Goal: Transaction & Acquisition: Purchase product/service

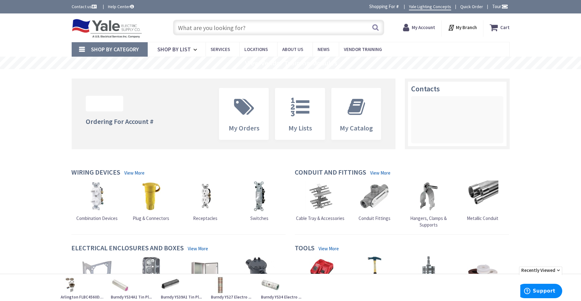
click at [272, 31] on input "text" at bounding box center [278, 28] width 211 height 16
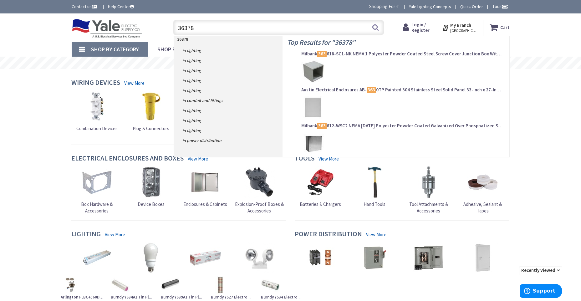
type input "363784"
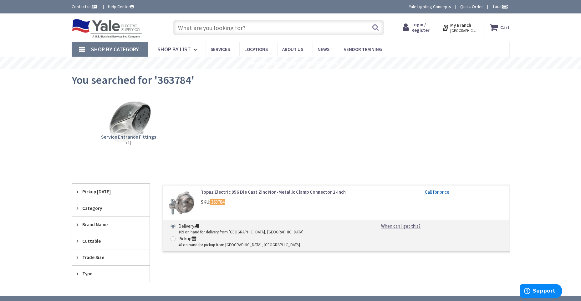
click at [236, 26] on input "text" at bounding box center [278, 28] width 211 height 16
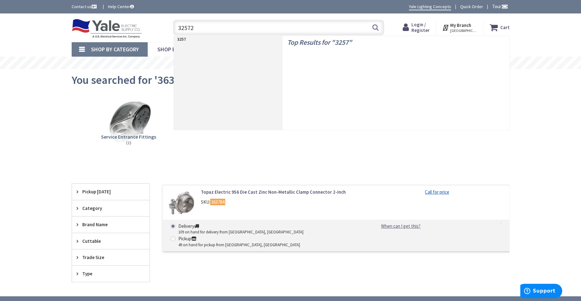
type input "325723"
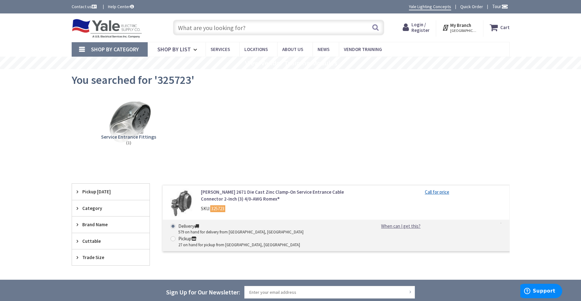
click at [180, 203] on img at bounding box center [182, 203] width 29 height 29
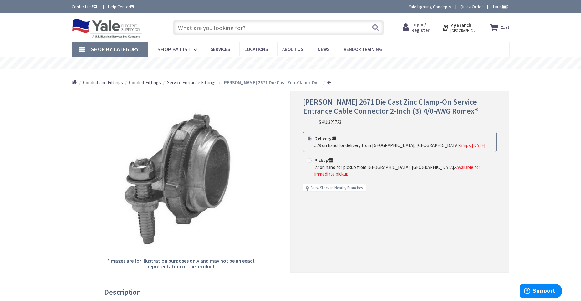
click at [207, 182] on img at bounding box center [181, 178] width 149 height 149
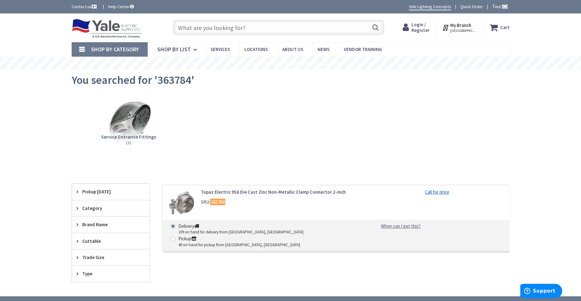
click at [224, 26] on input "text" at bounding box center [278, 28] width 211 height 16
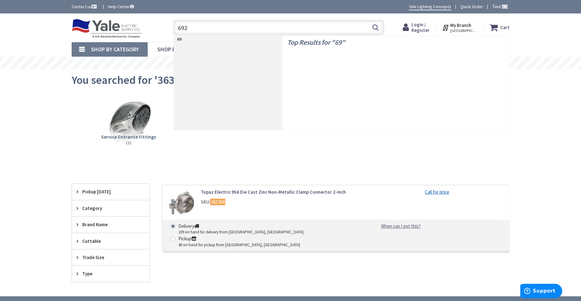
type input "6926"
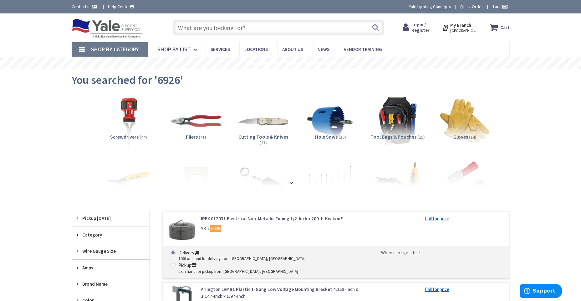
click at [249, 28] on input "text" at bounding box center [278, 28] width 211 height 16
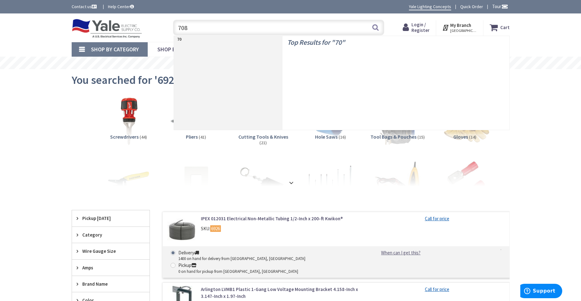
type input "7082"
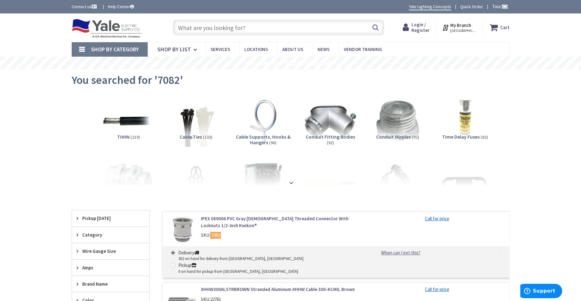
click at [220, 27] on input "text" at bounding box center [278, 28] width 211 height 16
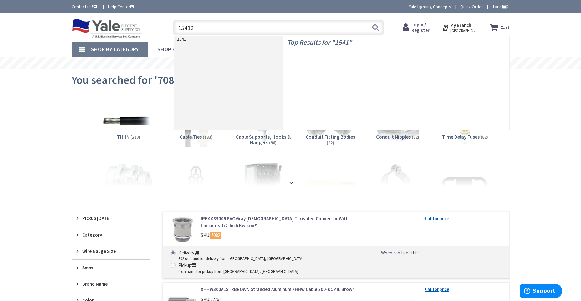
type input "154123"
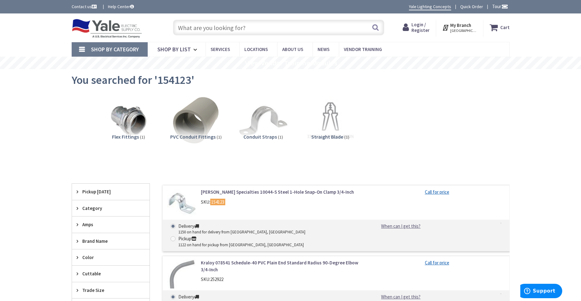
click at [205, 27] on input "text" at bounding box center [278, 28] width 211 height 16
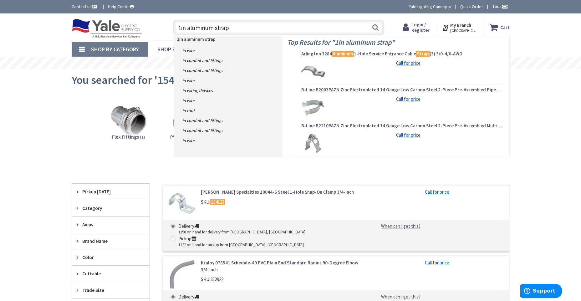
type input "1in aluminum strap"
click at [322, 74] on img at bounding box center [313, 71] width 23 height 23
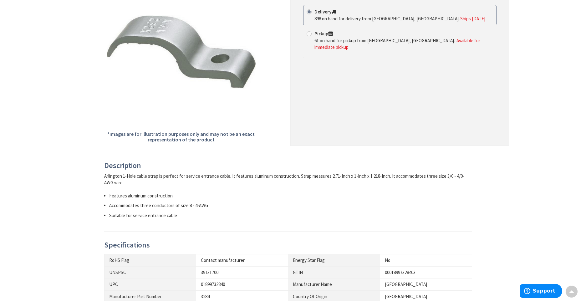
scroll to position [31, 0]
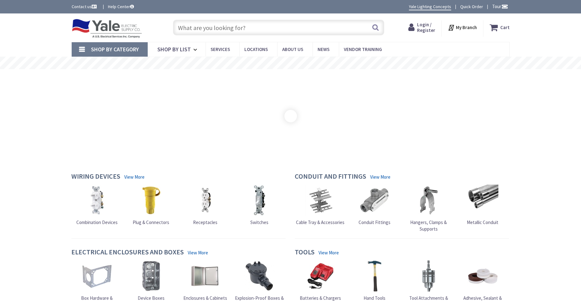
drag, startPoint x: 0, startPoint y: 0, endPoint x: 240, endPoint y: 29, distance: 241.6
click at [240, 29] on input "text" at bounding box center [278, 28] width 211 height 16
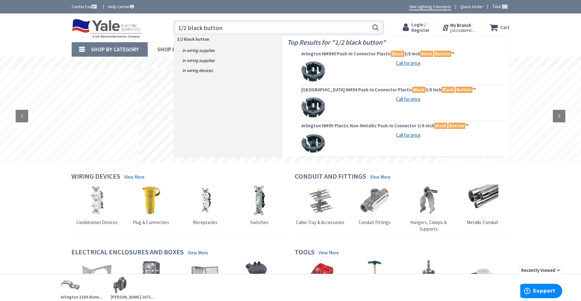
type input "1/2 black button"
click at [311, 72] on img at bounding box center [313, 71] width 23 height 23
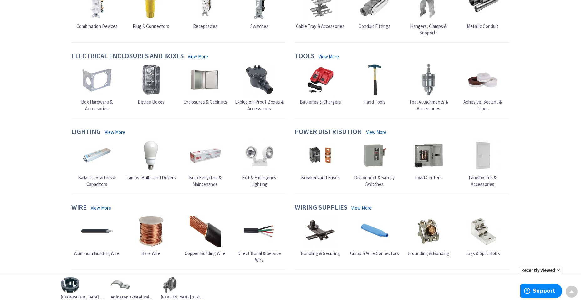
scroll to position [193, 0]
